Goal: Task Accomplishment & Management: Use online tool/utility

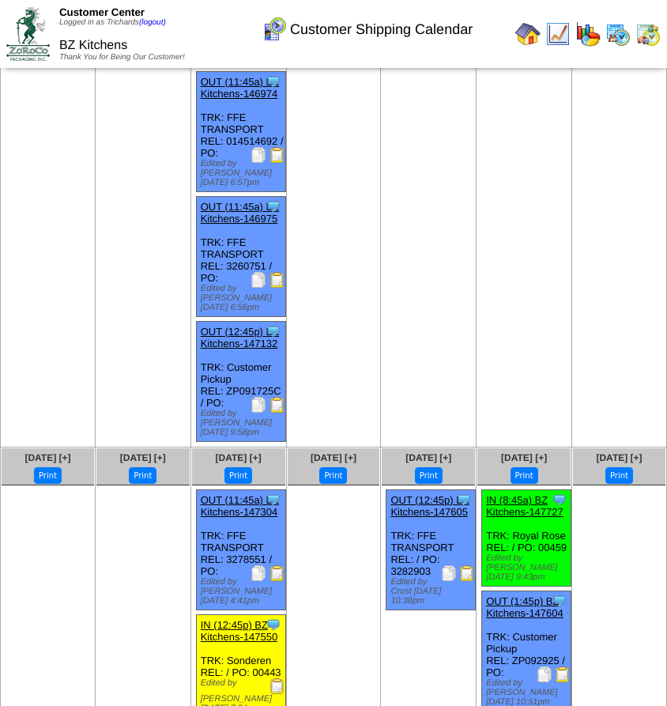
scroll to position [709, 0]
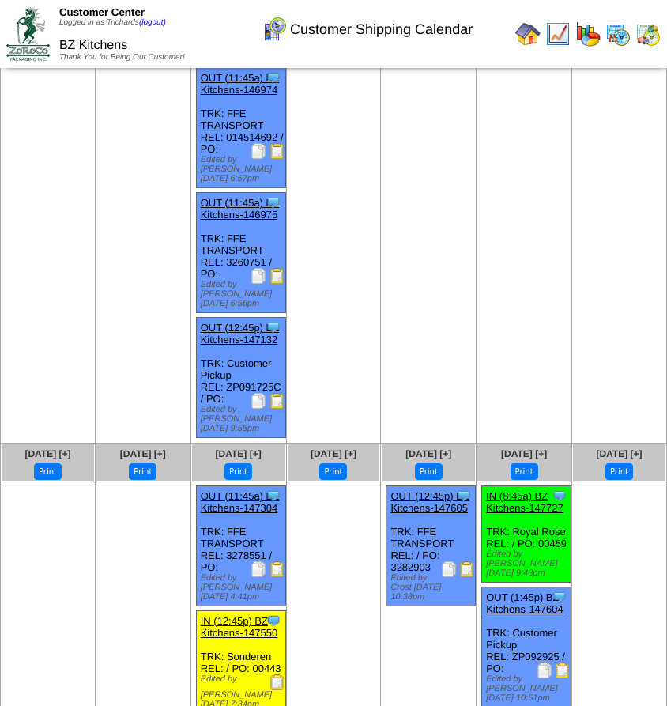
click at [545, 663] on img at bounding box center [545, 671] width 16 height 16
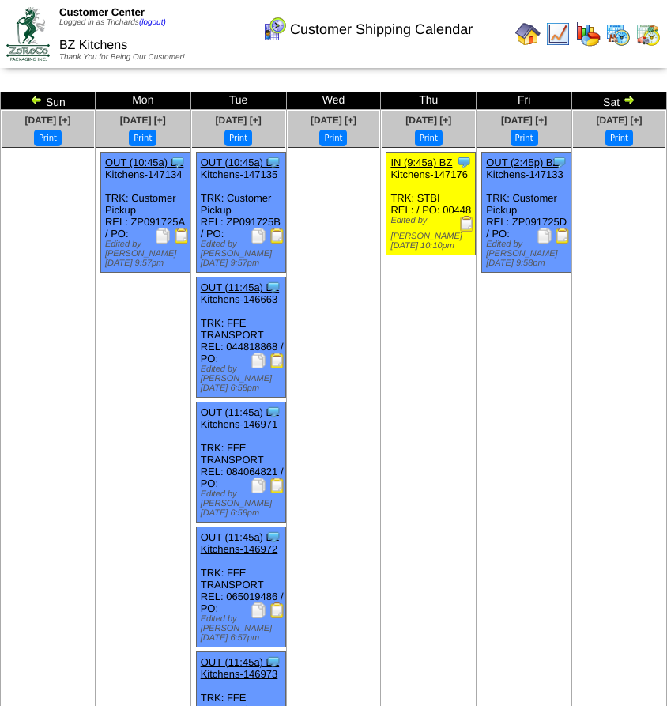
scroll to position [709, 0]
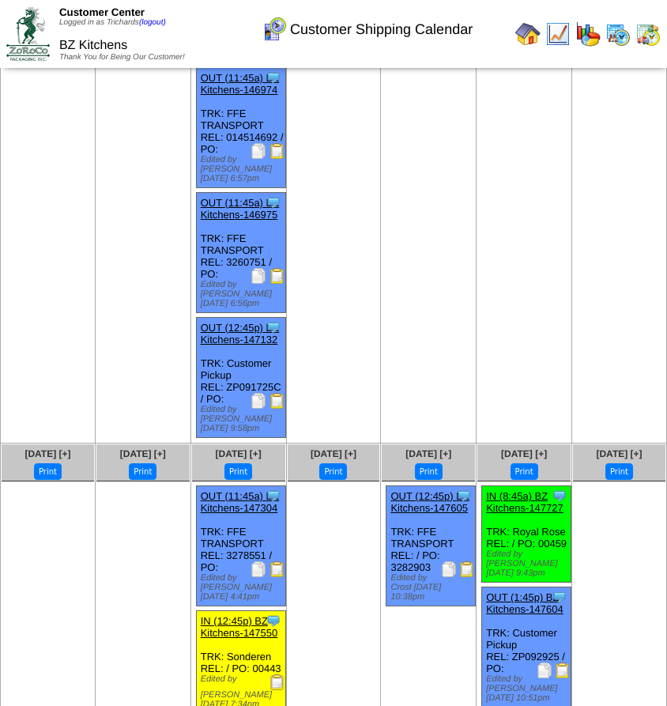
click at [446, 561] on img at bounding box center [449, 569] width 16 height 16
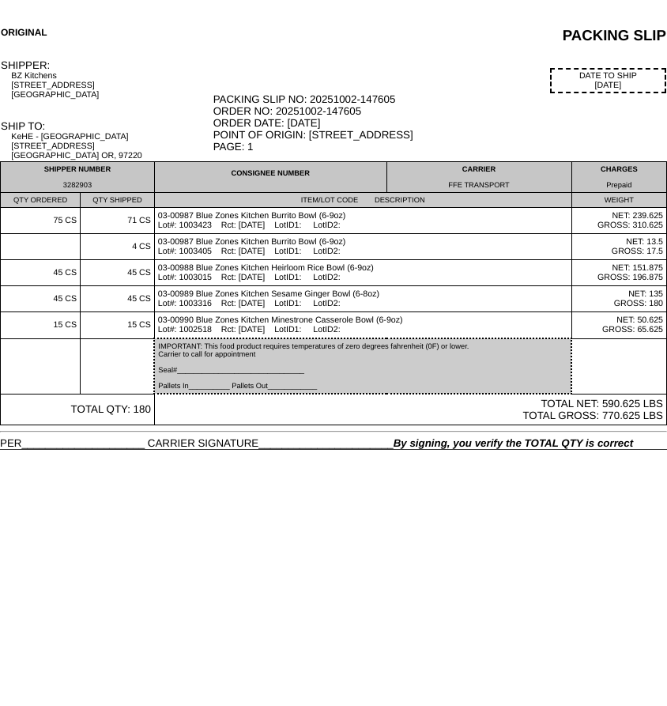
click at [74, 189] on div "3282903" at bounding box center [77, 185] width 147 height 8
copy div "3282903"
